Goal: Task Accomplishment & Management: Use online tool/utility

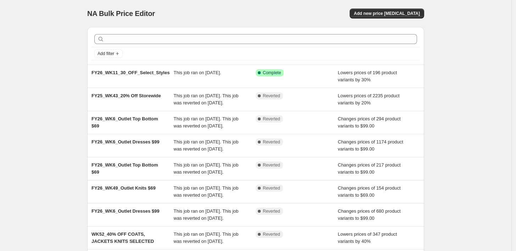
click at [489, 42] on div "NA Bulk Price Editor. This page is ready NA Bulk Price Editor Add new price [ME…" at bounding box center [255, 182] width 511 height 365
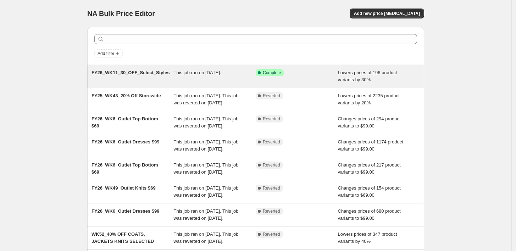
click at [196, 72] on span "This job ran on [DATE]." at bounding box center [197, 72] width 47 height 5
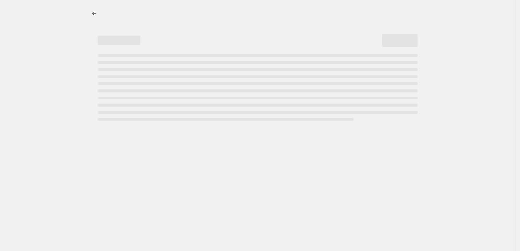
select select "percentage"
select select "tag"
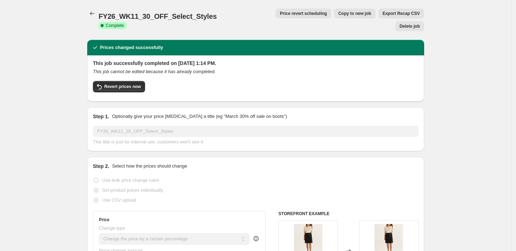
click at [293, 15] on span "Price revert scheduling" at bounding box center [303, 14] width 47 height 6
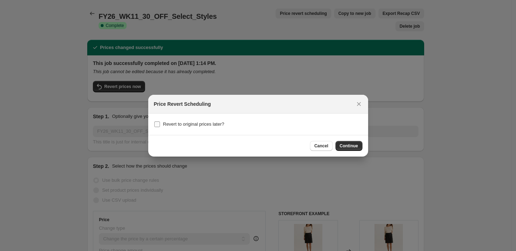
click at [208, 122] on span "Revert to original prices later?" at bounding box center [193, 123] width 61 height 5
click at [160, 122] on input "Revert to original prices later?" at bounding box center [157, 124] width 6 height 6
checkbox input "true"
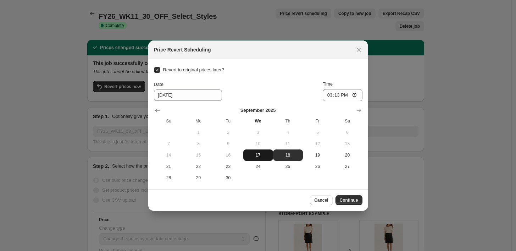
click at [261, 155] on span "17" at bounding box center [258, 155] width 24 height 6
click at [336, 94] on input "15:13" at bounding box center [342, 95] width 40 height 12
click at [324, 94] on input "15:13" at bounding box center [342, 95] width 40 height 12
click at [328, 98] on input "15:13" at bounding box center [342, 95] width 40 height 12
click at [292, 156] on span "18" at bounding box center [288, 155] width 24 height 6
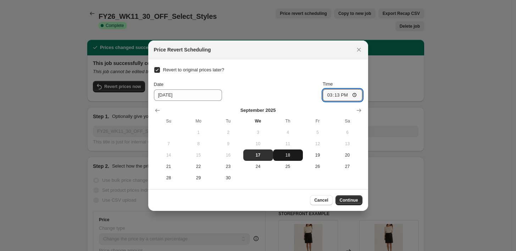
type input "[DATE]"
click at [326, 95] on input "15:13" at bounding box center [342, 95] width 40 height 12
click at [345, 95] on input "15:00" at bounding box center [342, 95] width 40 height 12
click at [327, 94] on input "15:00" at bounding box center [342, 95] width 40 height 12
click at [346, 95] on input "16:00" at bounding box center [342, 95] width 40 height 12
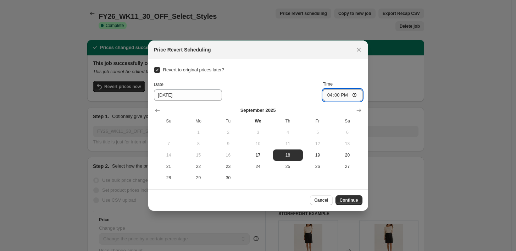
click at [345, 94] on input "16:00" at bounding box center [342, 95] width 40 height 12
click at [352, 95] on input "16:00" at bounding box center [342, 95] width 40 height 12
type input "04:00"
click at [343, 69] on div "Revert to original prices later? Date [DATE] Time 04:00 [DATE] Su Mo Tu We Th F…" at bounding box center [258, 124] width 208 height 118
click at [286, 155] on span "18" at bounding box center [288, 155] width 24 height 6
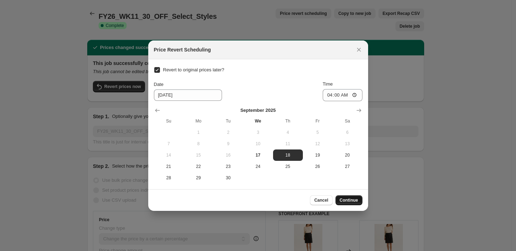
click at [349, 198] on span "Continue" at bounding box center [348, 200] width 18 height 6
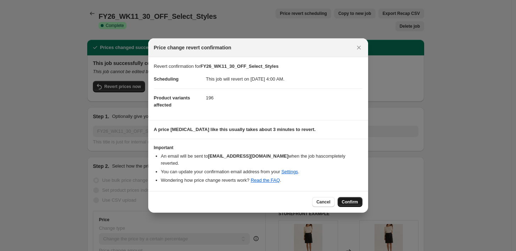
click at [355, 199] on span "Confirm" at bounding box center [350, 202] width 16 height 6
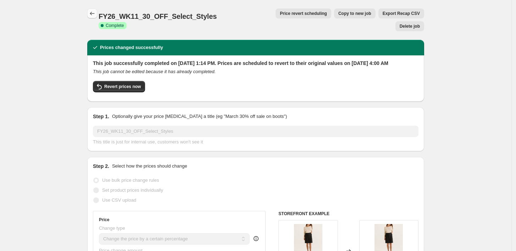
click at [91, 11] on icon "Price change jobs" at bounding box center [92, 13] width 7 height 7
